Goal: Task Accomplishment & Management: Use online tool/utility

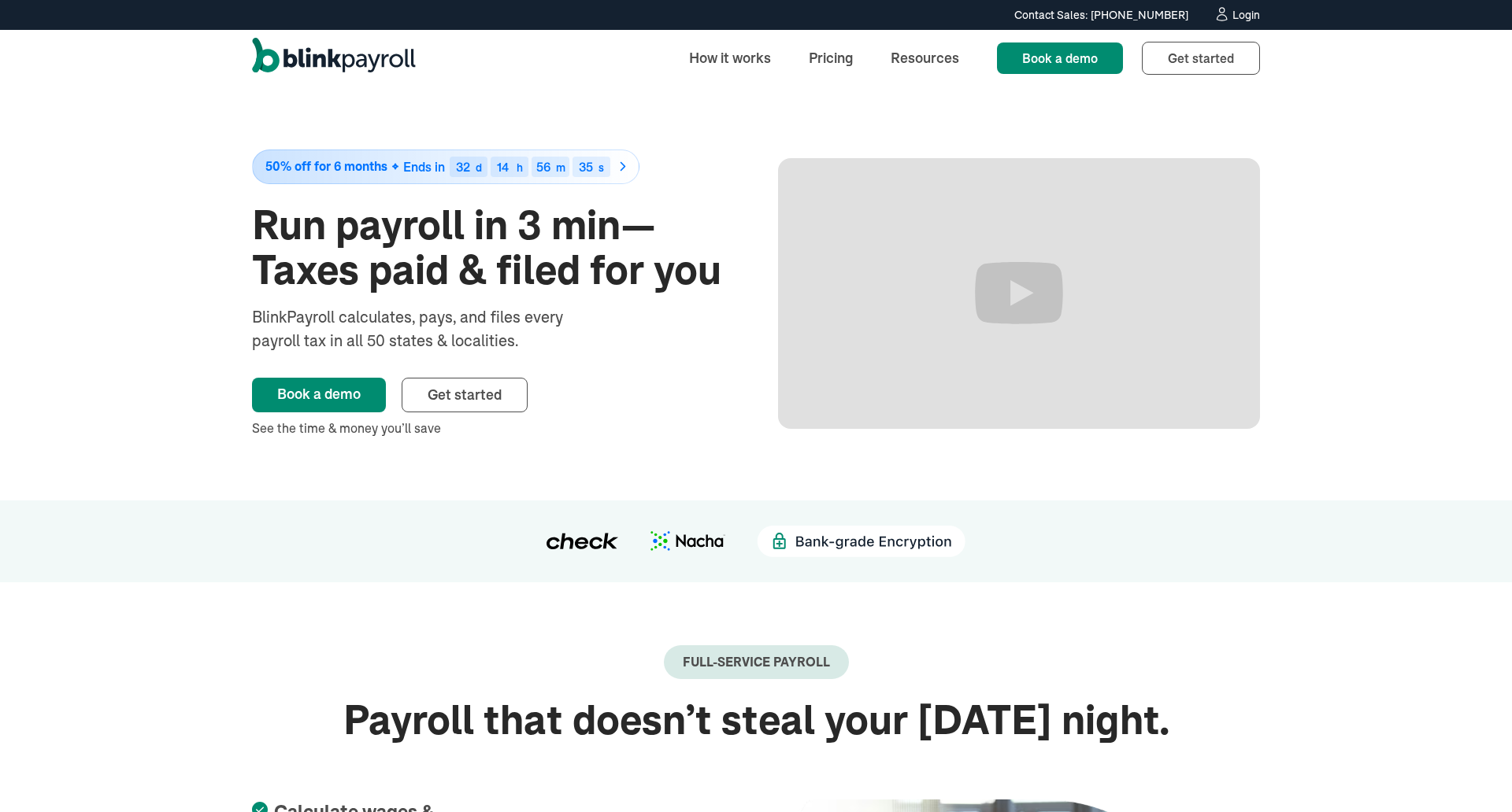
click at [1285, 28] on div "Contact Sales: (315) 915-5645 Contact Sales: (315) 915-5645 Login" at bounding box center [756, 15] width 1512 height 30
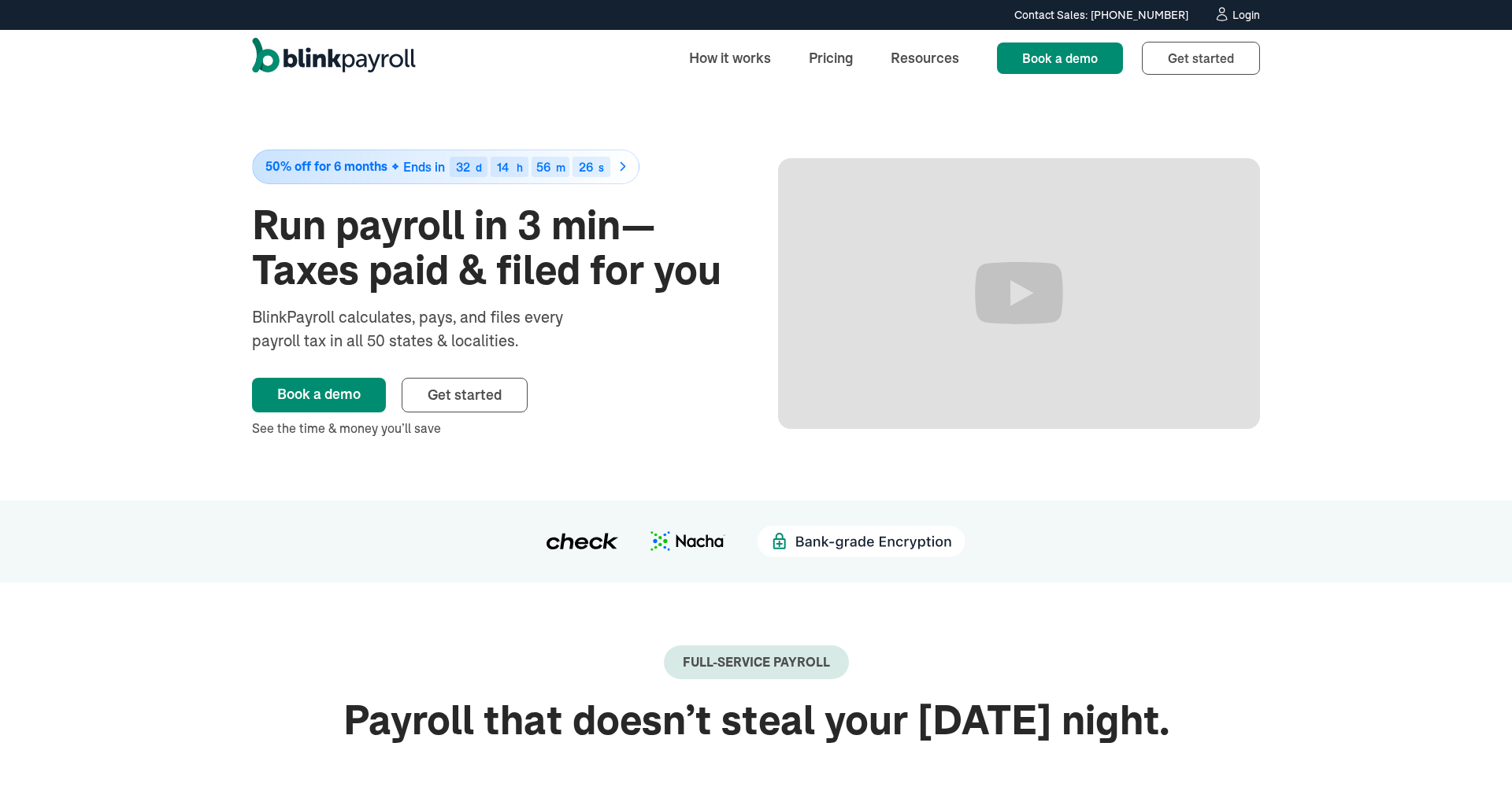
click at [1237, 16] on div "Login" at bounding box center [1246, 15] width 28 height 11
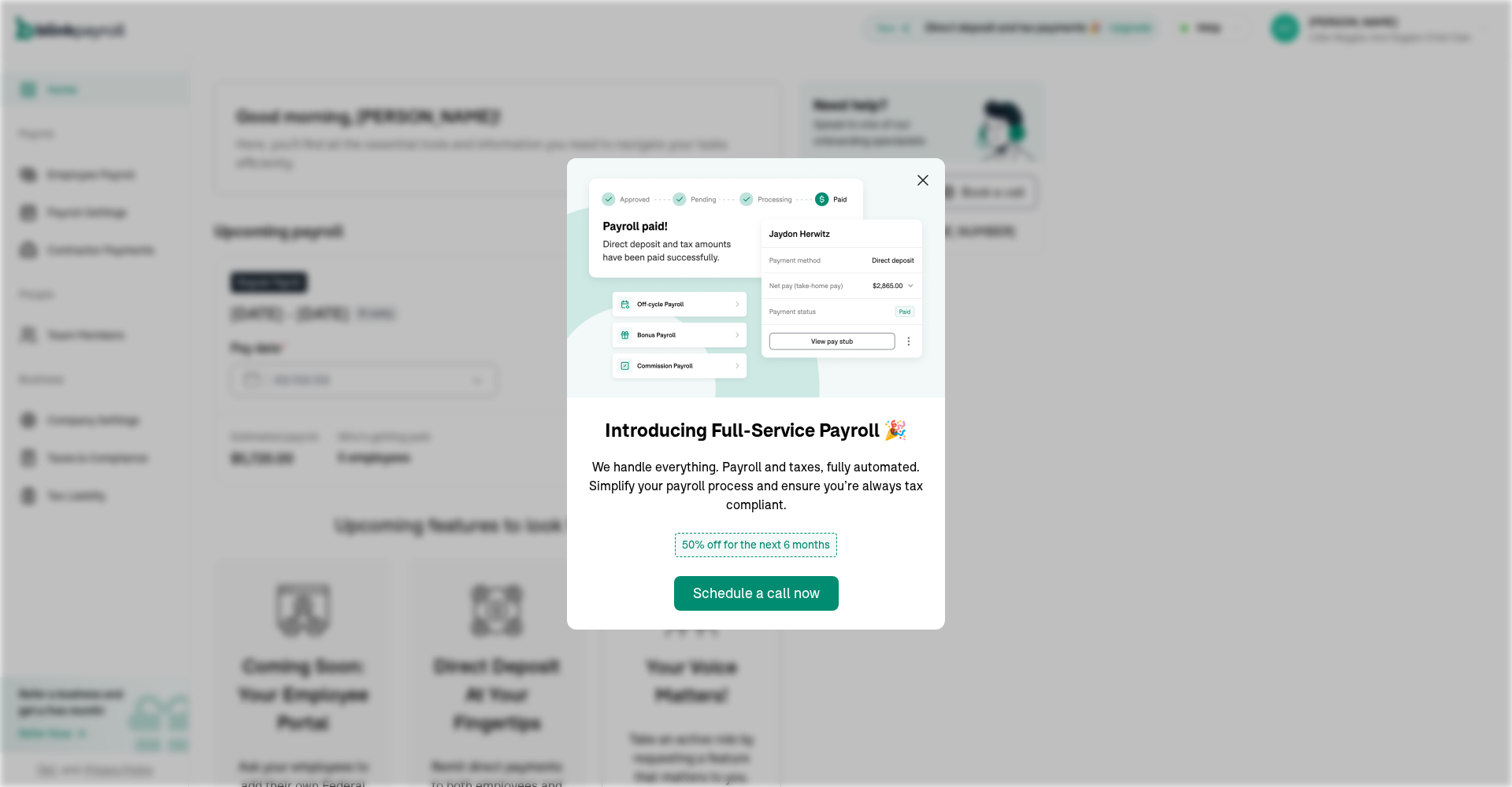
type input "[DATE]"
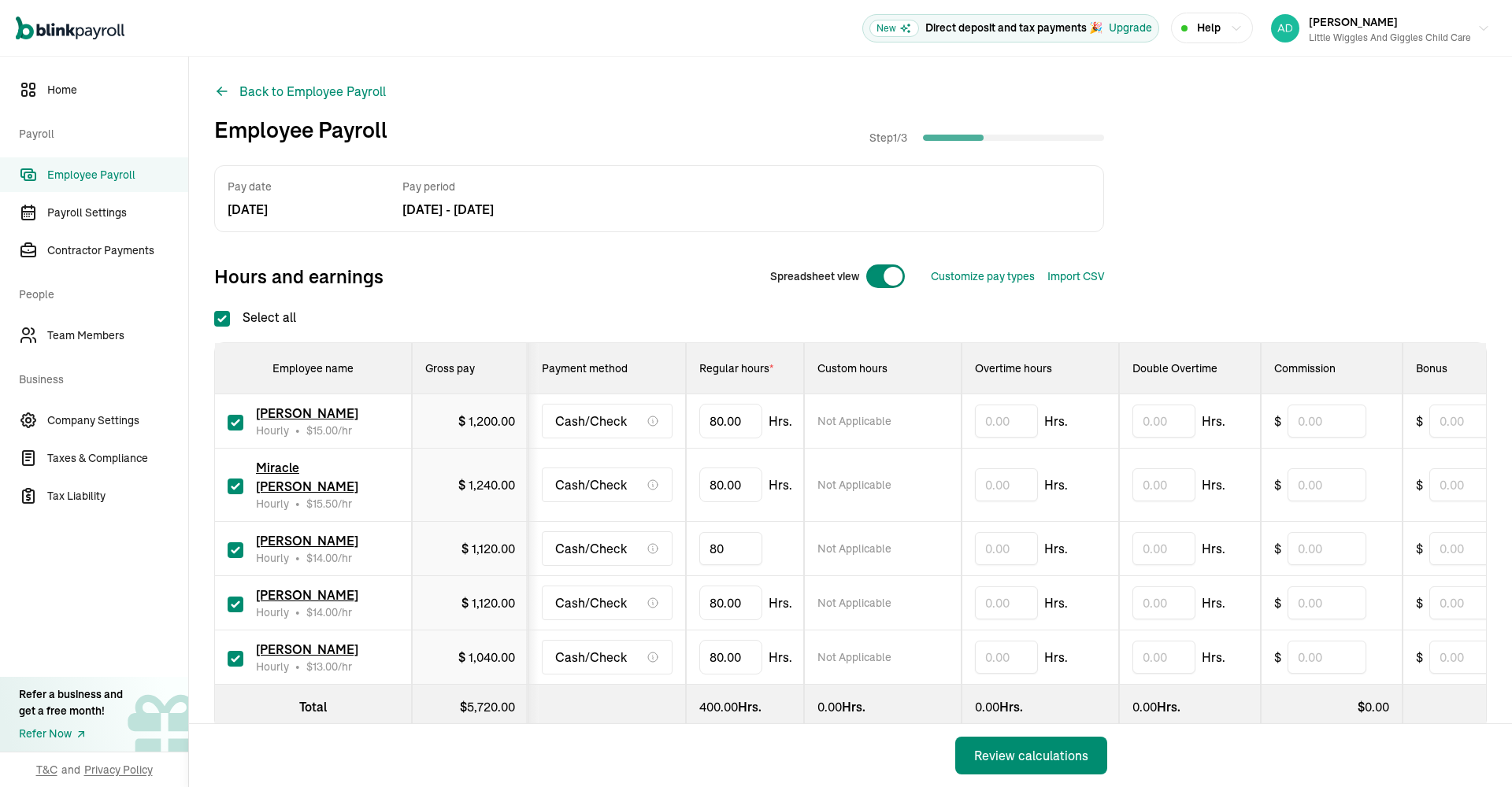
drag, startPoint x: 735, startPoint y: 531, endPoint x: 698, endPoint y: 529, distance: 37.1
click at [698, 530] on td "80" at bounding box center [745, 549] width 118 height 55
type input "7"
type input "8"
type input "57.50"
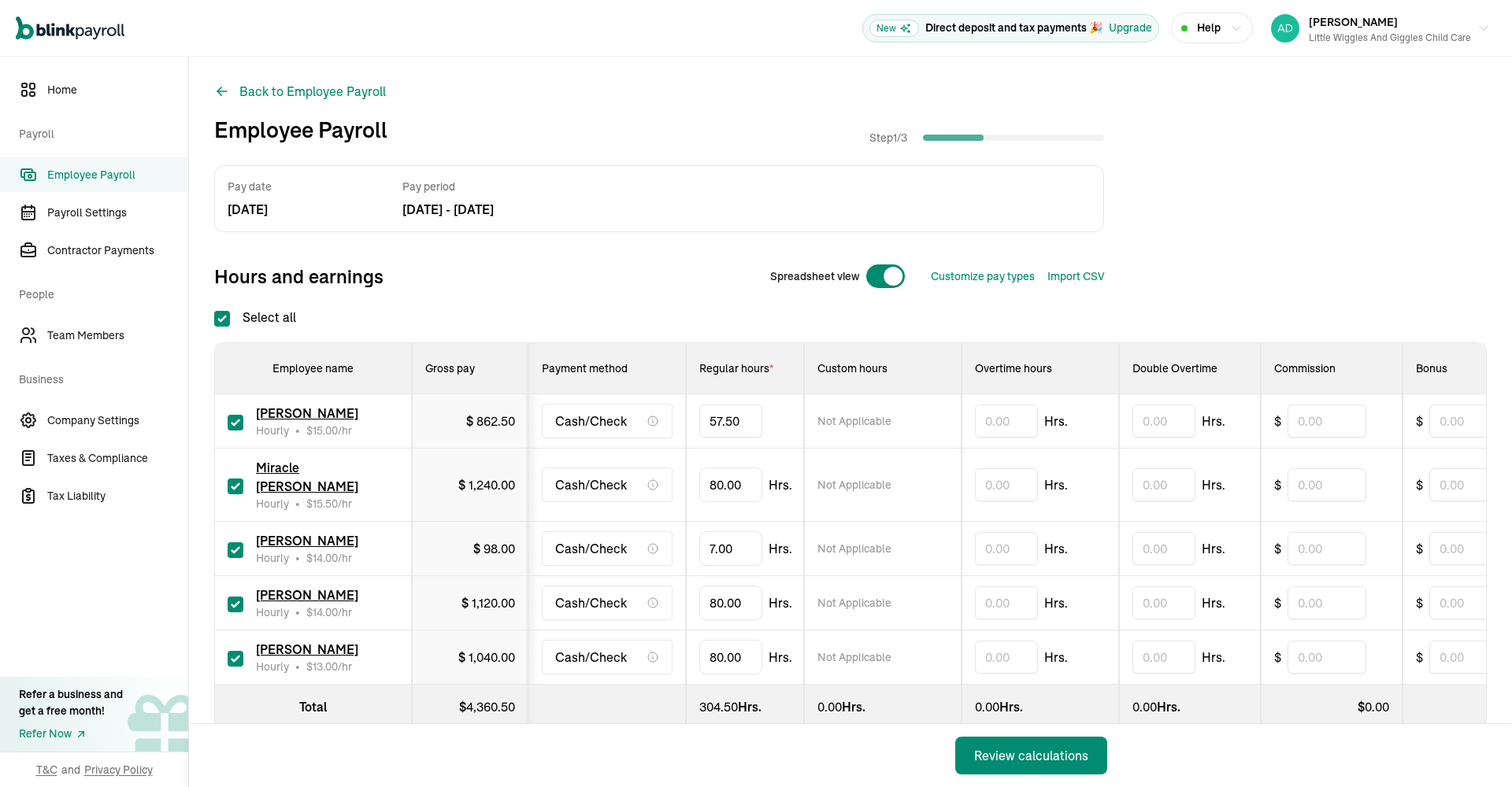
click at [230, 479] on input "checkbox" at bounding box center [236, 487] width 16 height 16
checkbox input "false"
type input "0.00"
click at [238, 597] on input "checkbox" at bounding box center [236, 604] width 16 height 16
checkbox input "false"
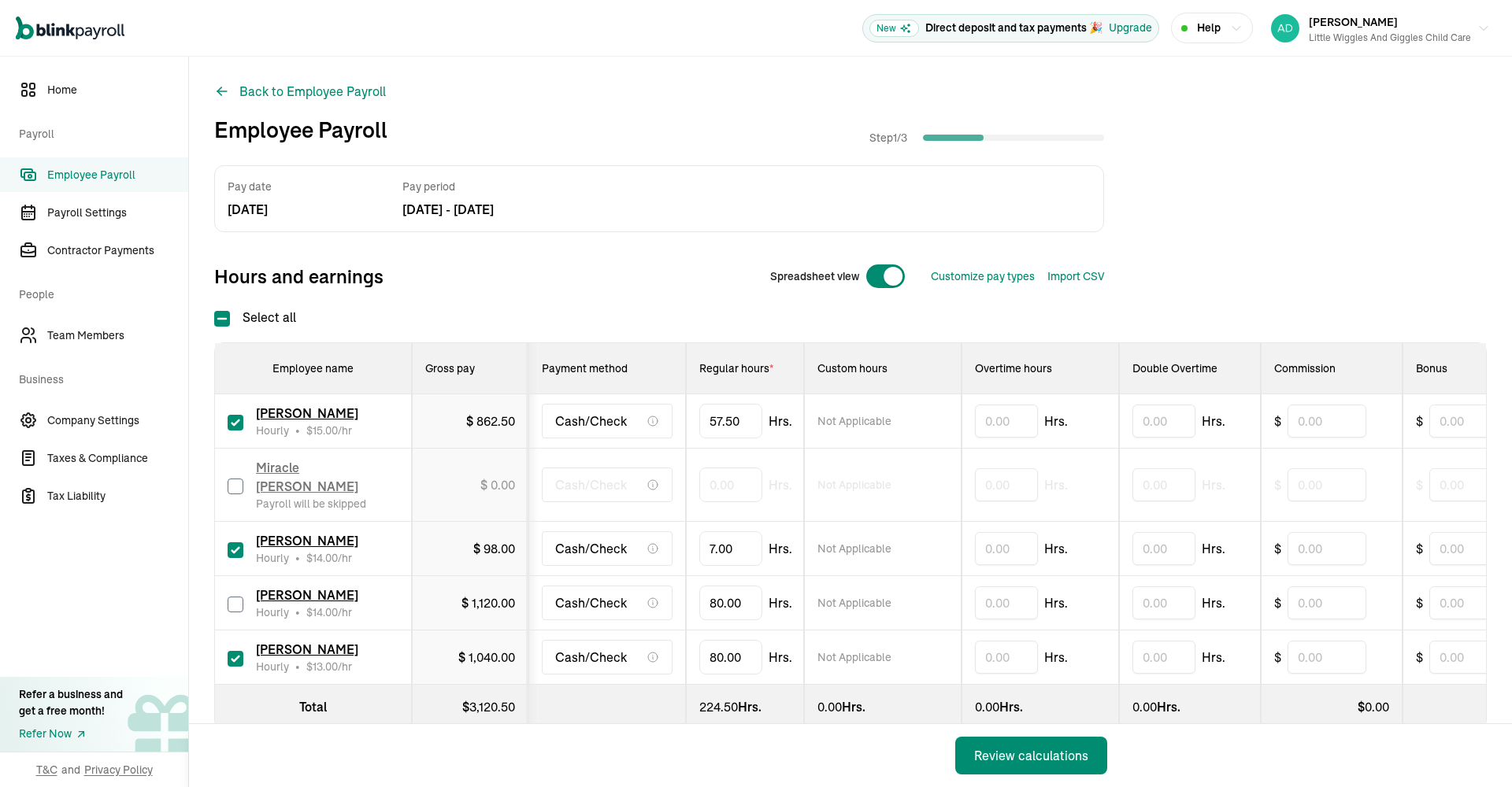
type input "0.00"
type input "8"
type input "43.50"
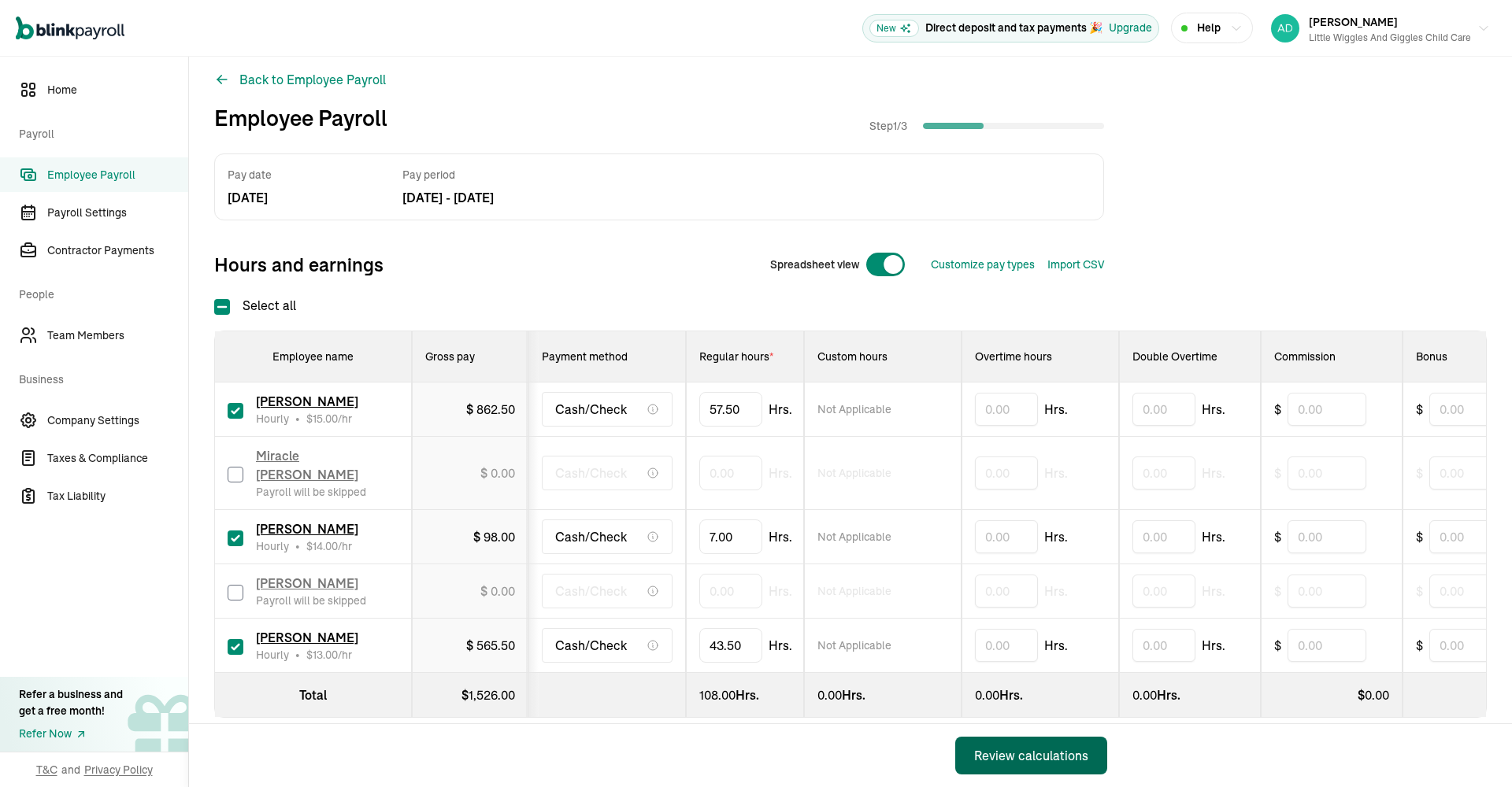
click at [1044, 759] on div "Review calculations" at bounding box center [1031, 756] width 114 height 19
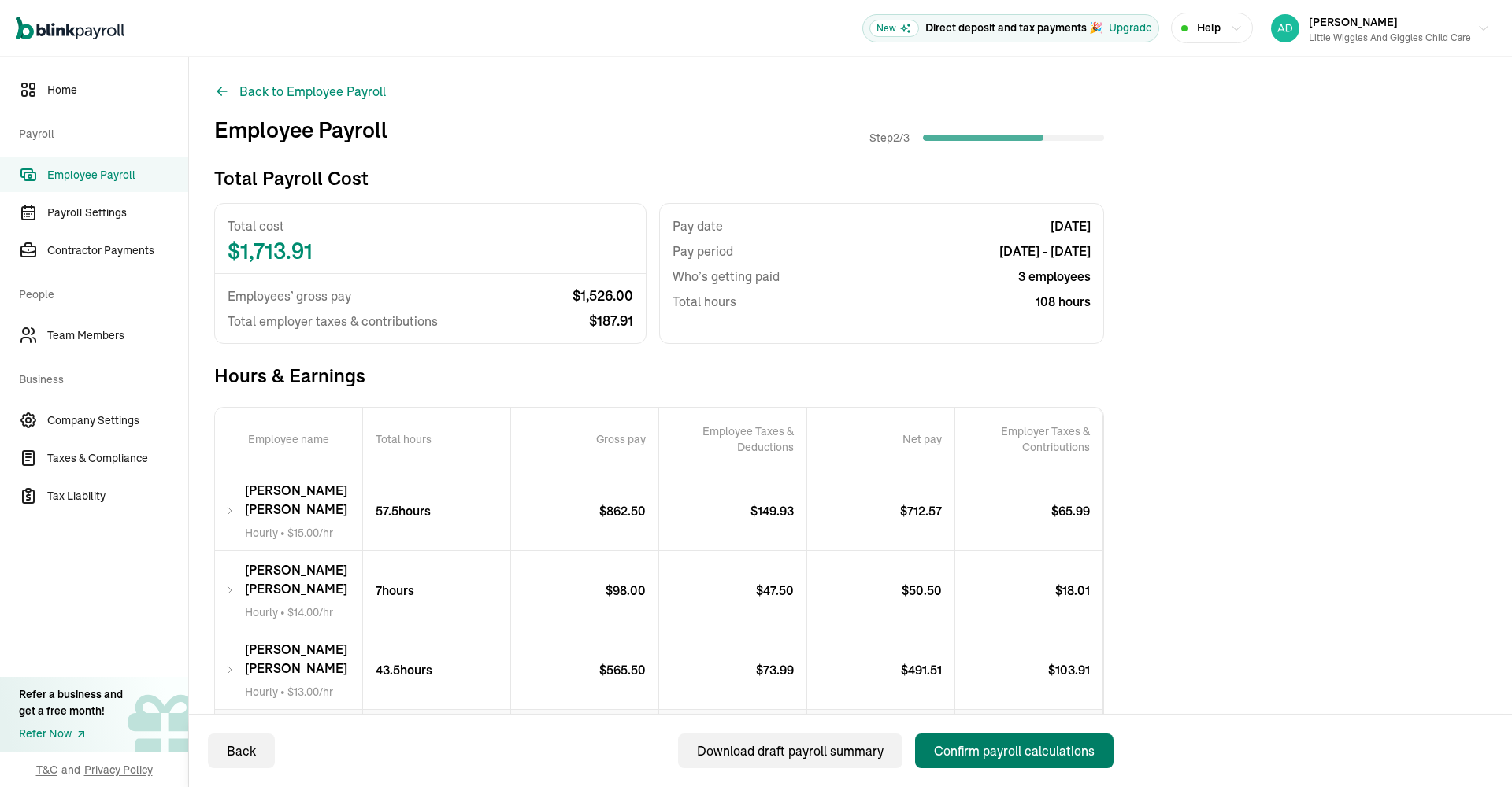
click at [1036, 752] on div "Confirm payroll calculations" at bounding box center [1014, 752] width 161 height 19
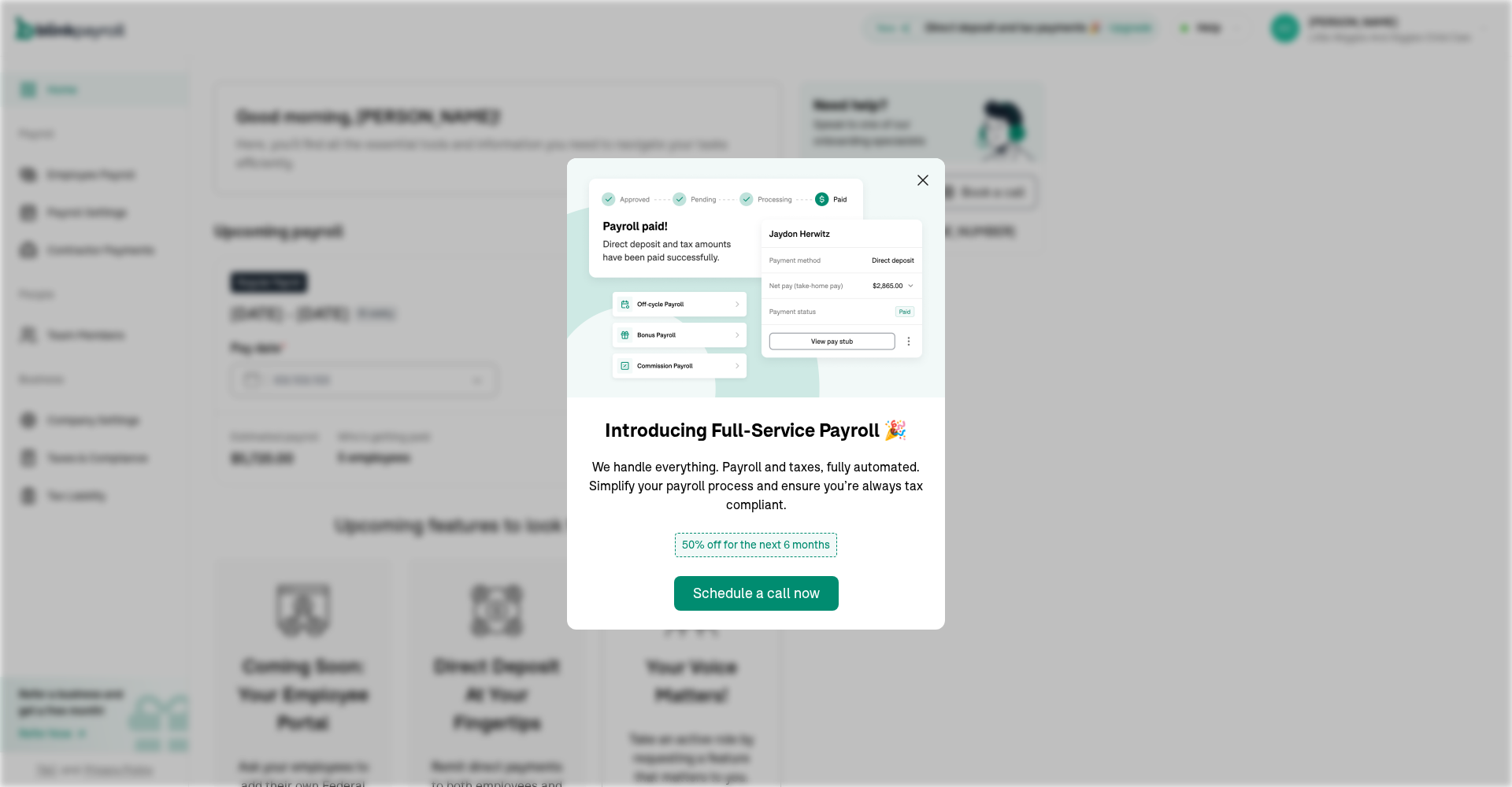
type input "[DATE]"
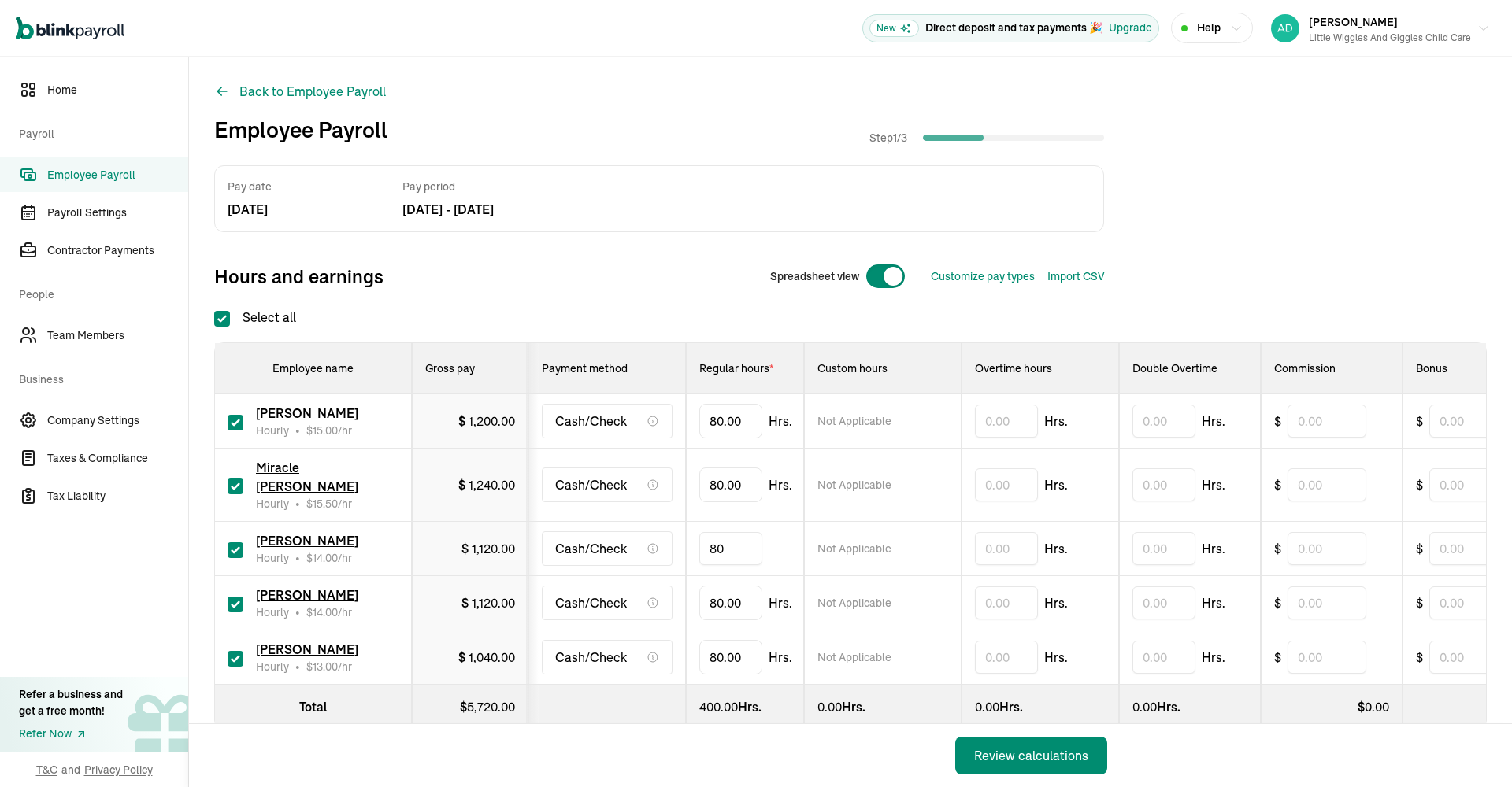
drag, startPoint x: 735, startPoint y: 531, endPoint x: 698, endPoint y: 529, distance: 37.1
click at [698, 530] on td "80" at bounding box center [745, 549] width 118 height 55
type input "7"
type input "8"
type input "57.50"
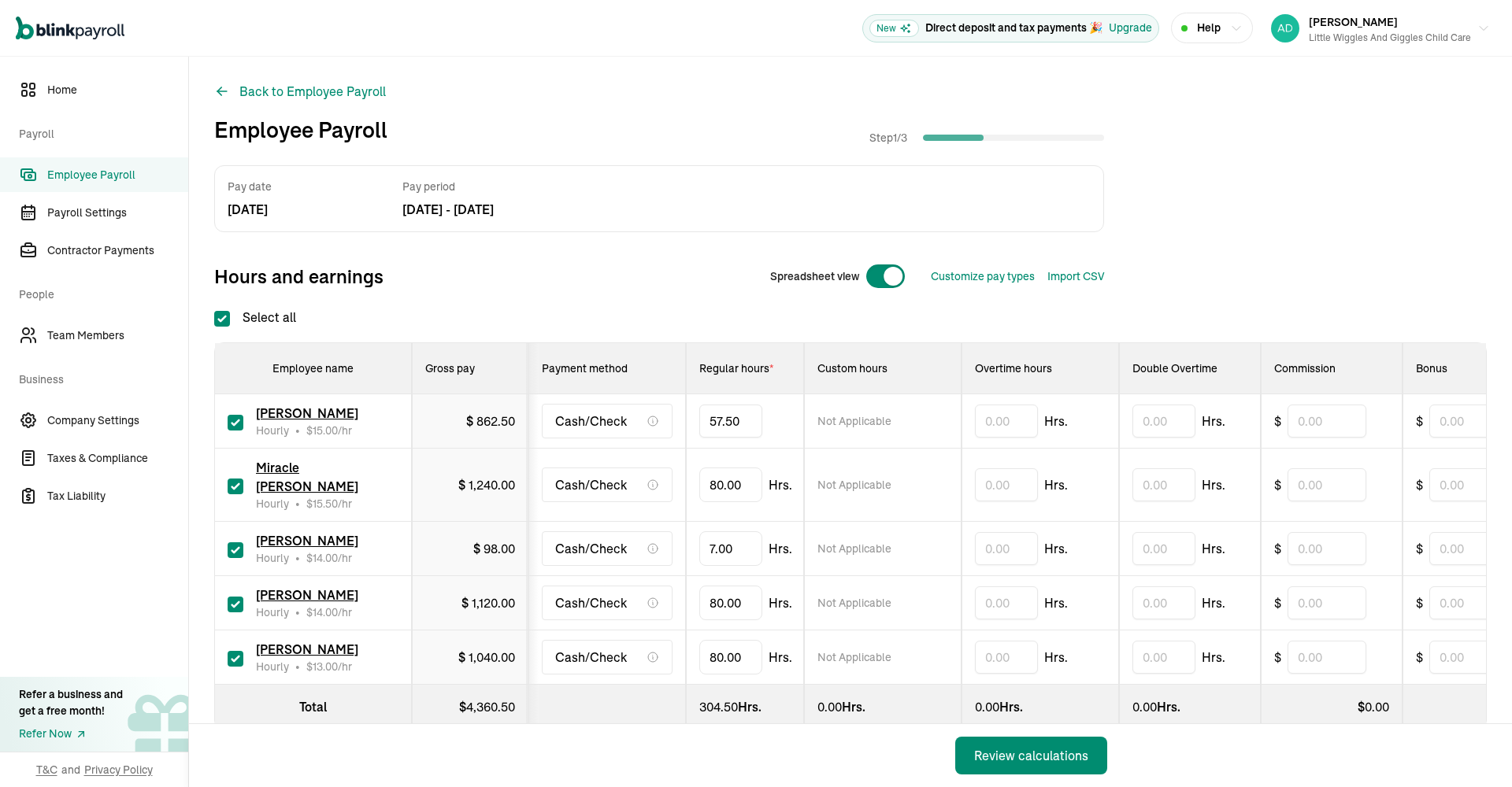
click at [230, 479] on input "checkbox" at bounding box center [236, 487] width 16 height 16
checkbox input "false"
type input "0.00"
click at [238, 597] on input "checkbox" at bounding box center [236, 604] width 16 height 16
checkbox input "false"
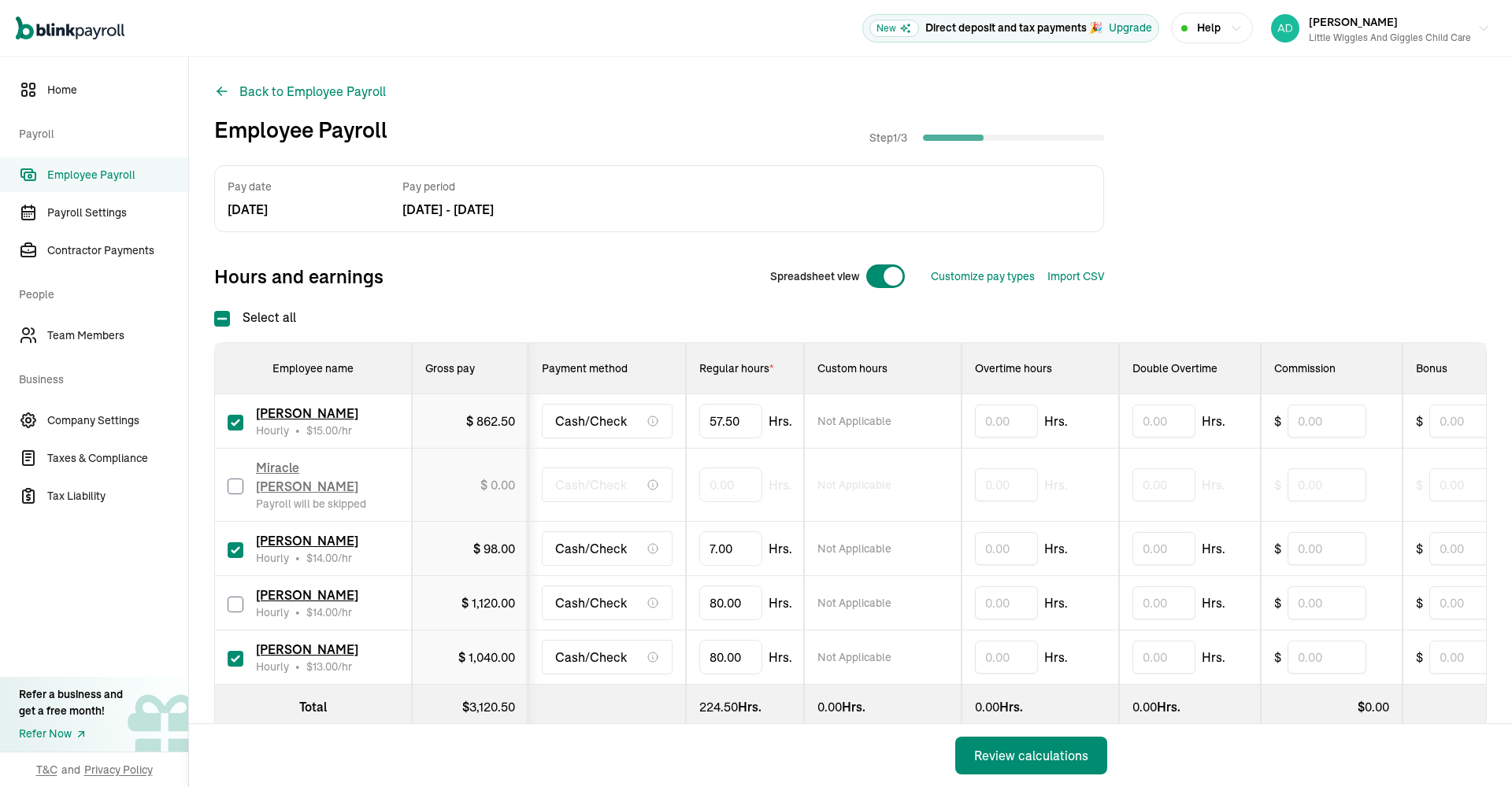
type input "0.00"
type input "8"
type input "43.50"
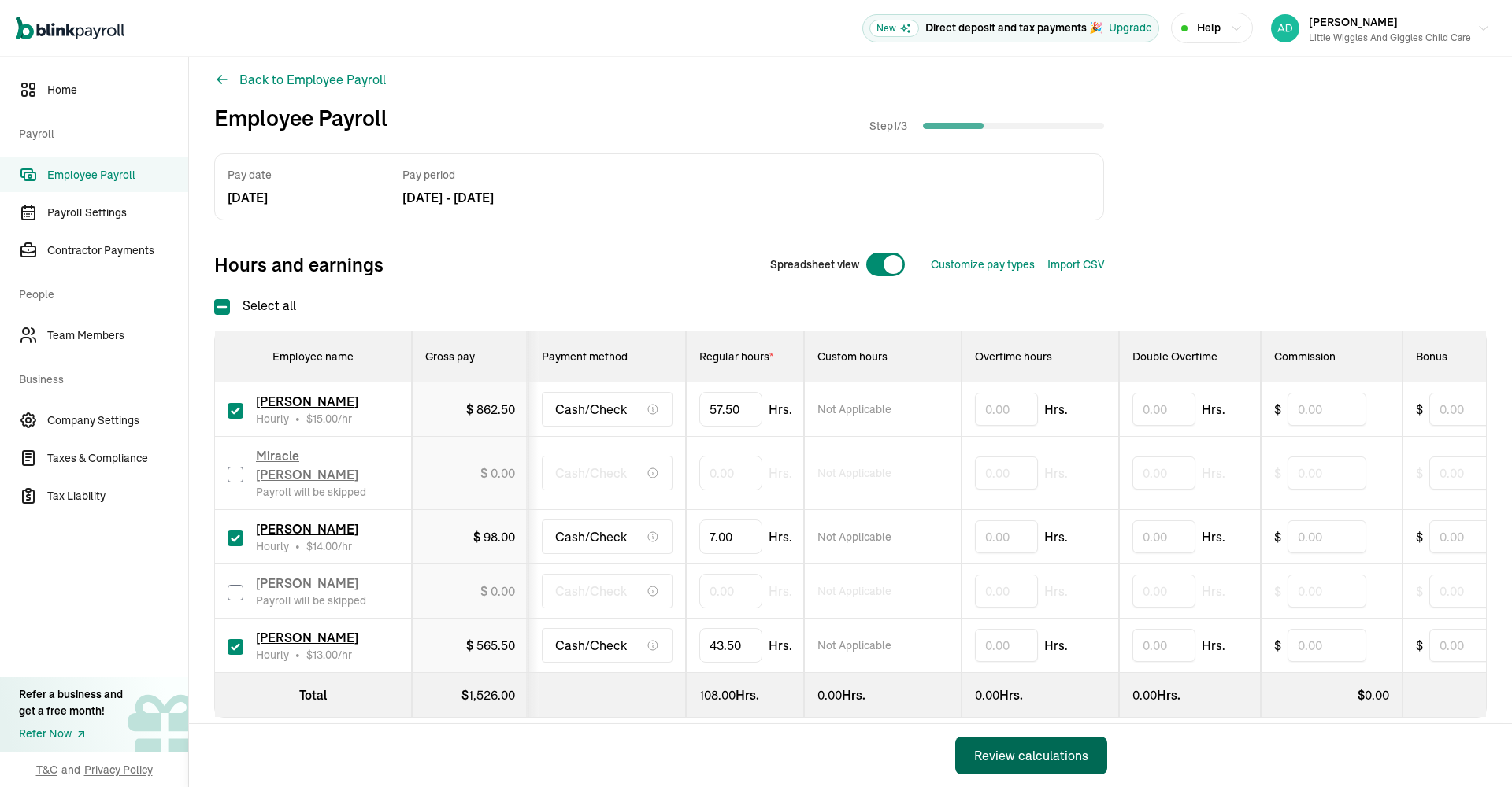
click at [1044, 759] on div "Review calculations" at bounding box center [1031, 756] width 114 height 19
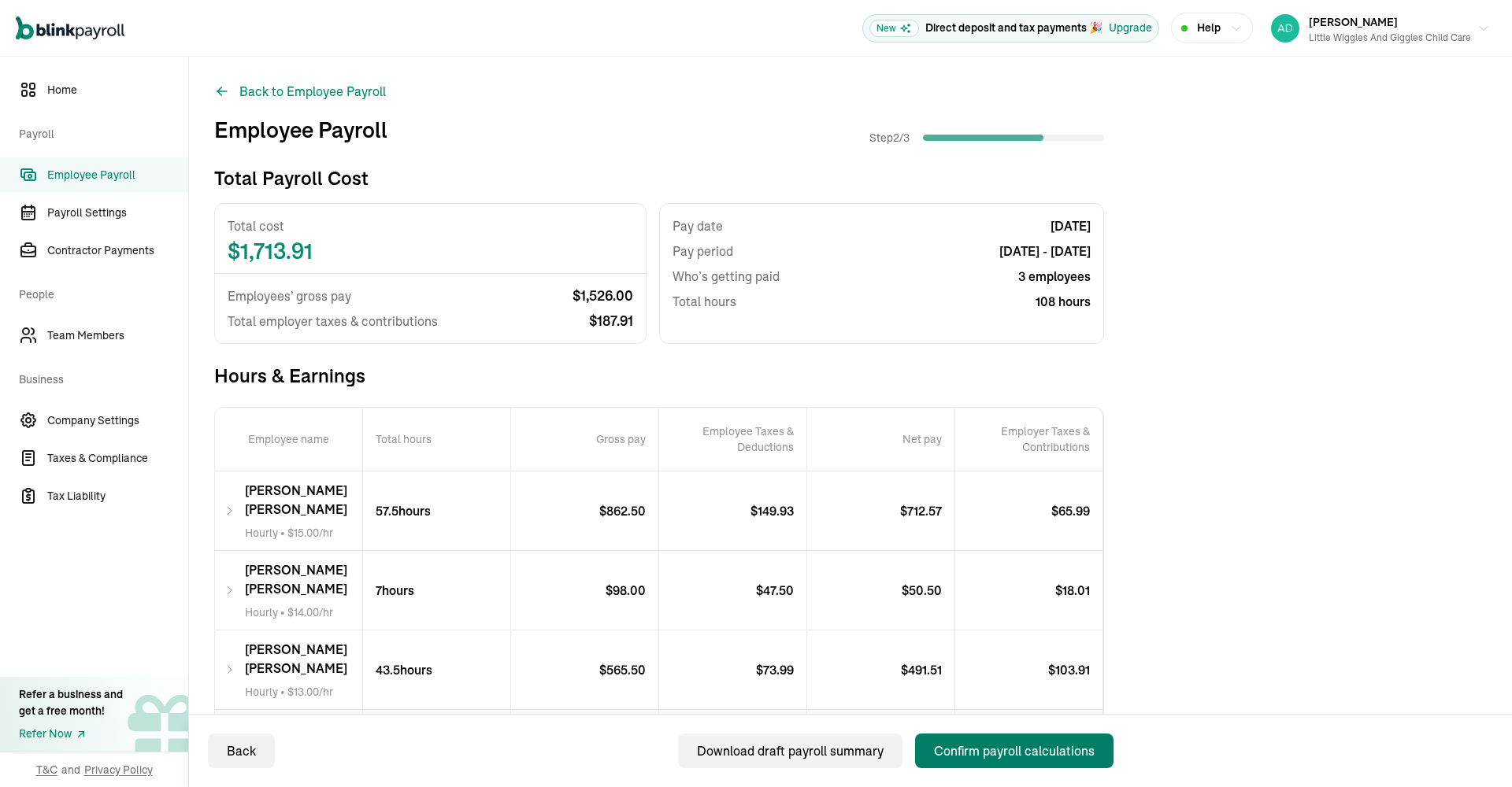
click at [1036, 752] on div "Confirm payroll calculations" at bounding box center [1014, 752] width 161 height 19
